Goal: Information Seeking & Learning: Learn about a topic

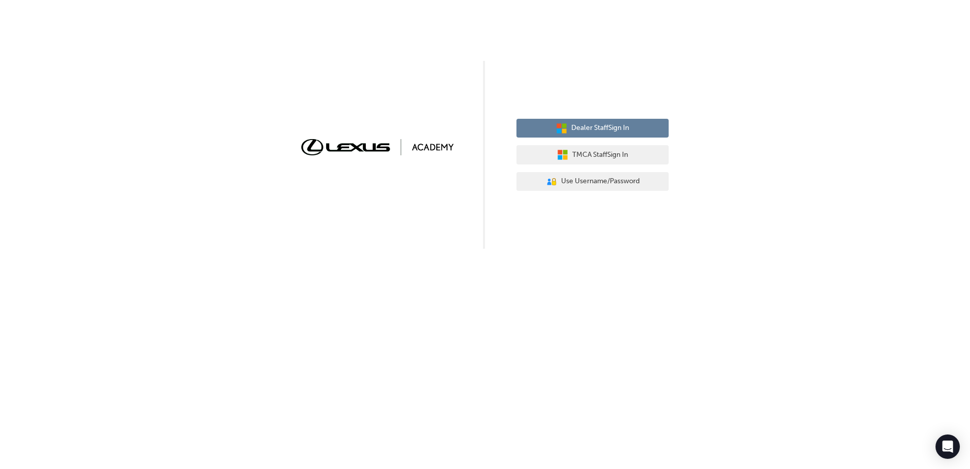
click at [562, 132] on icon "button" at bounding box center [564, 130] width 5 height 5
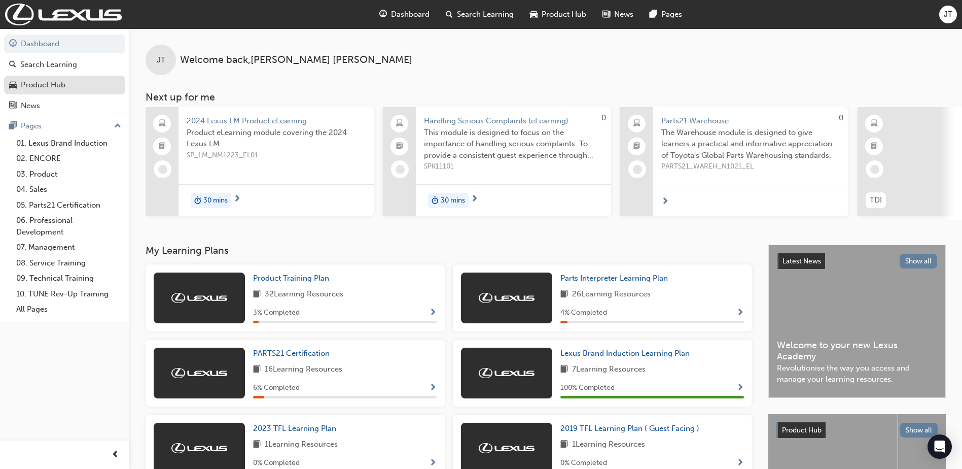
click at [61, 76] on link "Product Hub" at bounding box center [64, 85] width 121 height 19
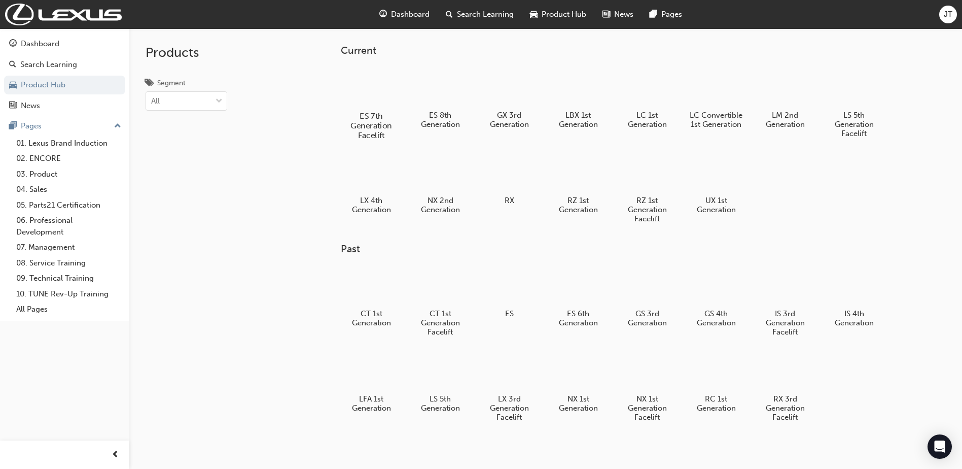
click at [372, 76] on div at bounding box center [371, 86] width 56 height 41
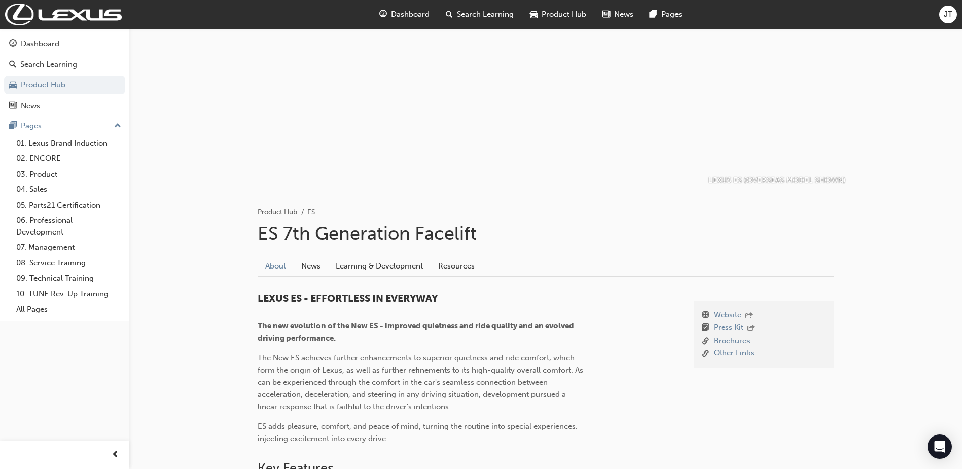
scroll to position [41, 0]
click at [390, 267] on link "Learning & Development" at bounding box center [379, 266] width 102 height 19
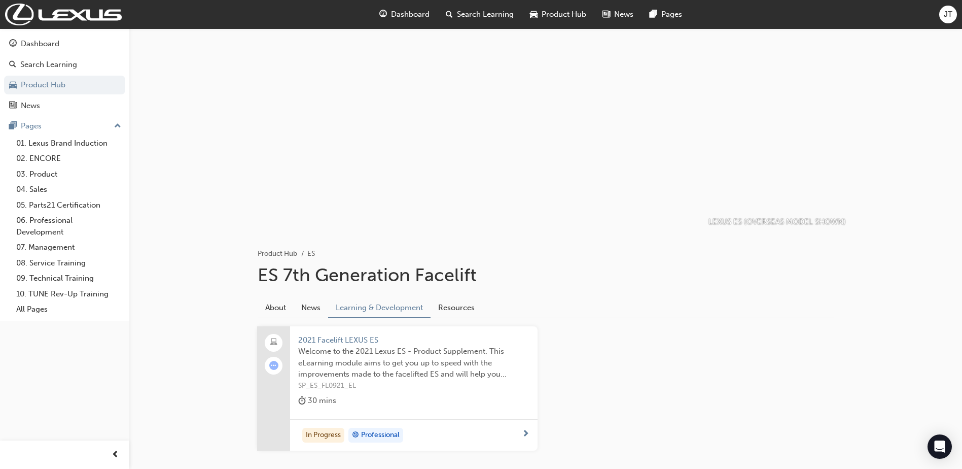
scroll to position [56, 0]
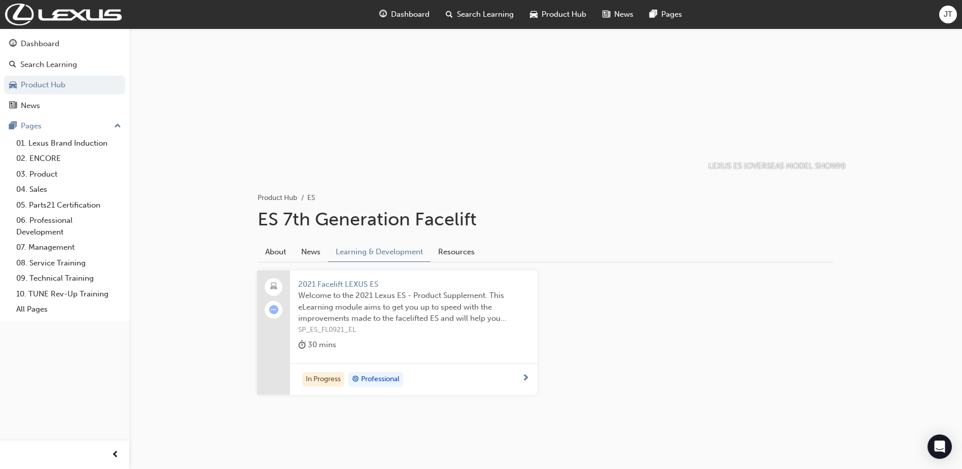
click at [459, 340] on div "30 mins" at bounding box center [413, 346] width 231 height 17
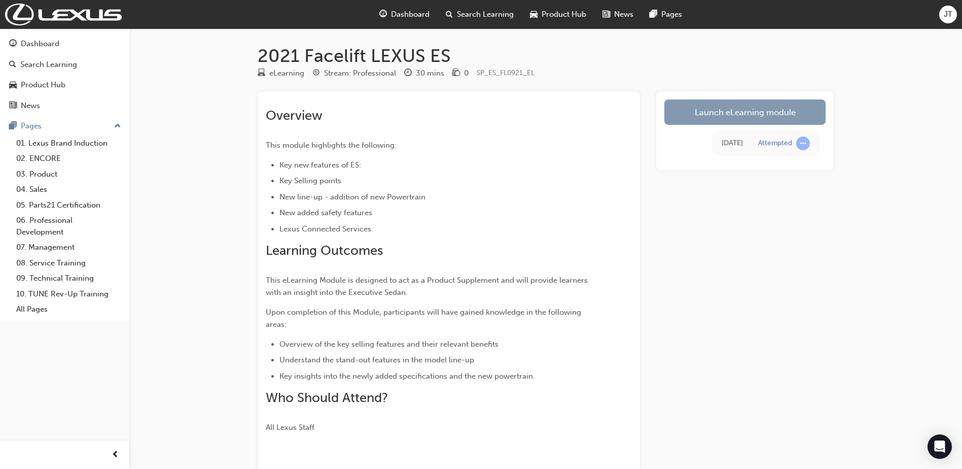
click at [719, 117] on link "Launch eLearning module" at bounding box center [745, 111] width 161 height 25
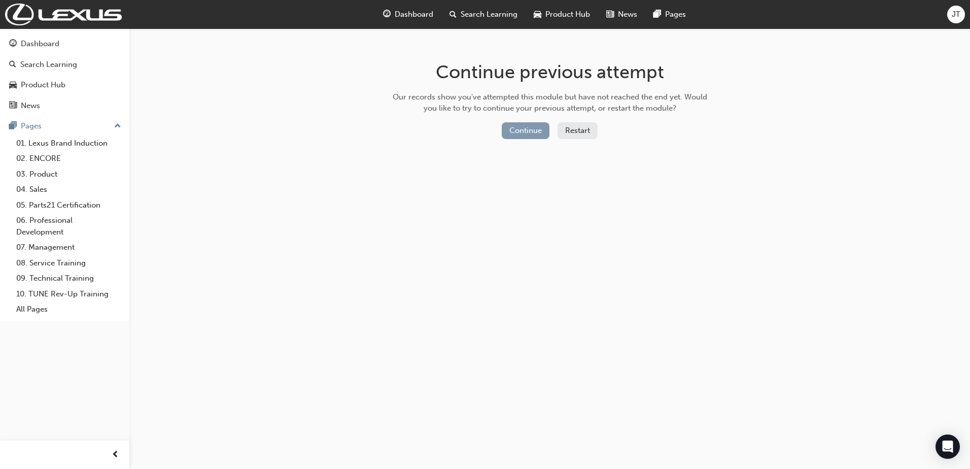
click at [539, 134] on button "Continue" at bounding box center [526, 130] width 48 height 17
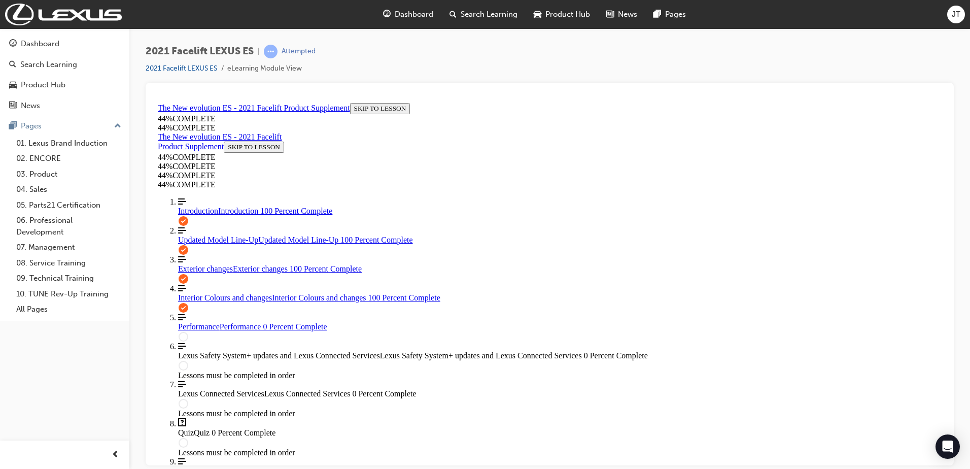
scroll to position [231, 0]
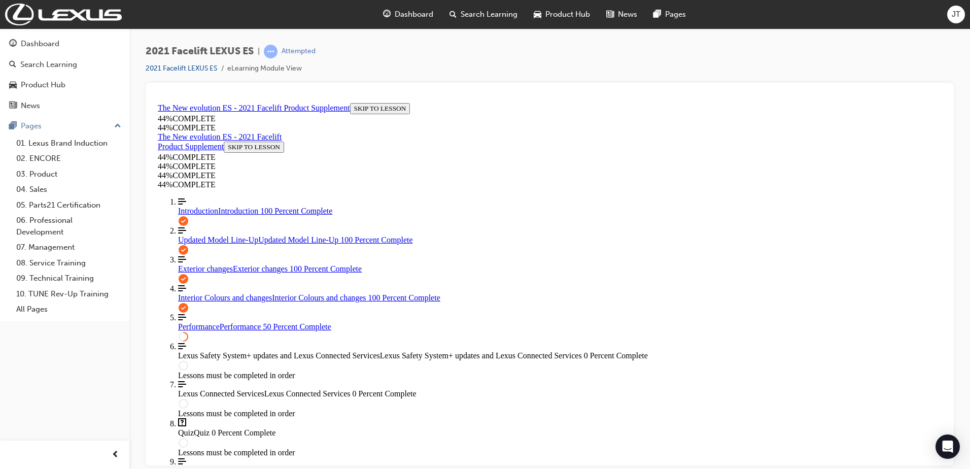
scroll to position [184, 0]
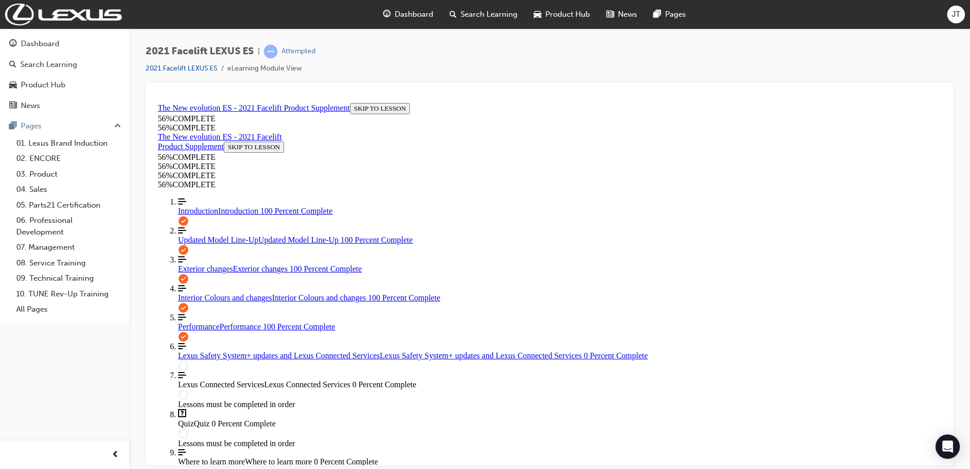
scroll to position [565, 0]
